Goal: Task Accomplishment & Management: Manage account settings

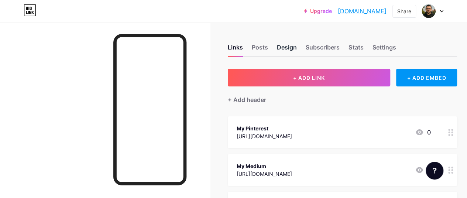
click at [280, 48] on div "Design" at bounding box center [287, 49] width 20 height 13
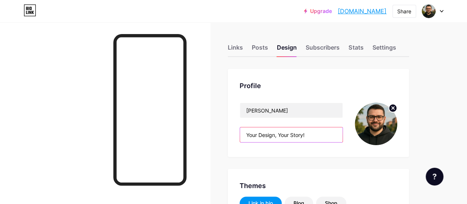
click at [279, 133] on input "Your Design, Your Story!" at bounding box center [291, 134] width 103 height 15
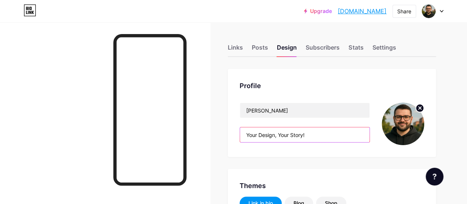
click at [279, 133] on input "Your Design, Your Story!" at bounding box center [305, 134] width 130 height 15
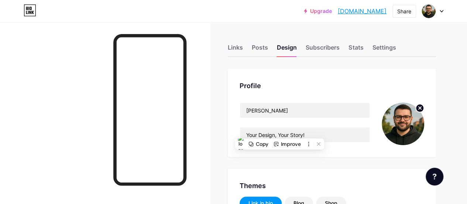
click at [419, 108] on circle at bounding box center [420, 108] width 8 height 8
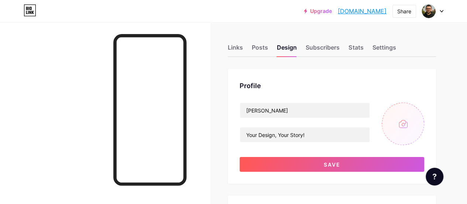
click at [406, 121] on input "file" at bounding box center [403, 123] width 42 height 42
type input "C:\fakepath\1 (1).jpg"
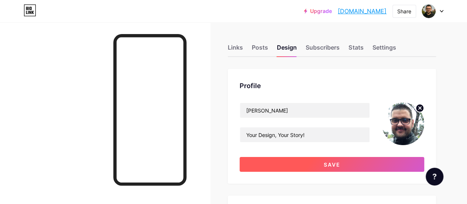
click at [328, 161] on span "Save" at bounding box center [332, 164] width 17 height 6
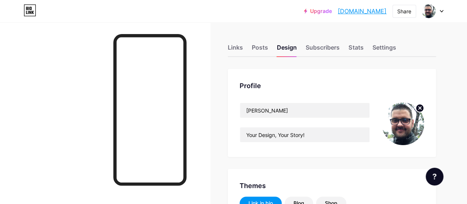
click at [373, 12] on link "[DOMAIN_NAME]" at bounding box center [362, 11] width 49 height 9
